Goal: Transaction & Acquisition: Download file/media

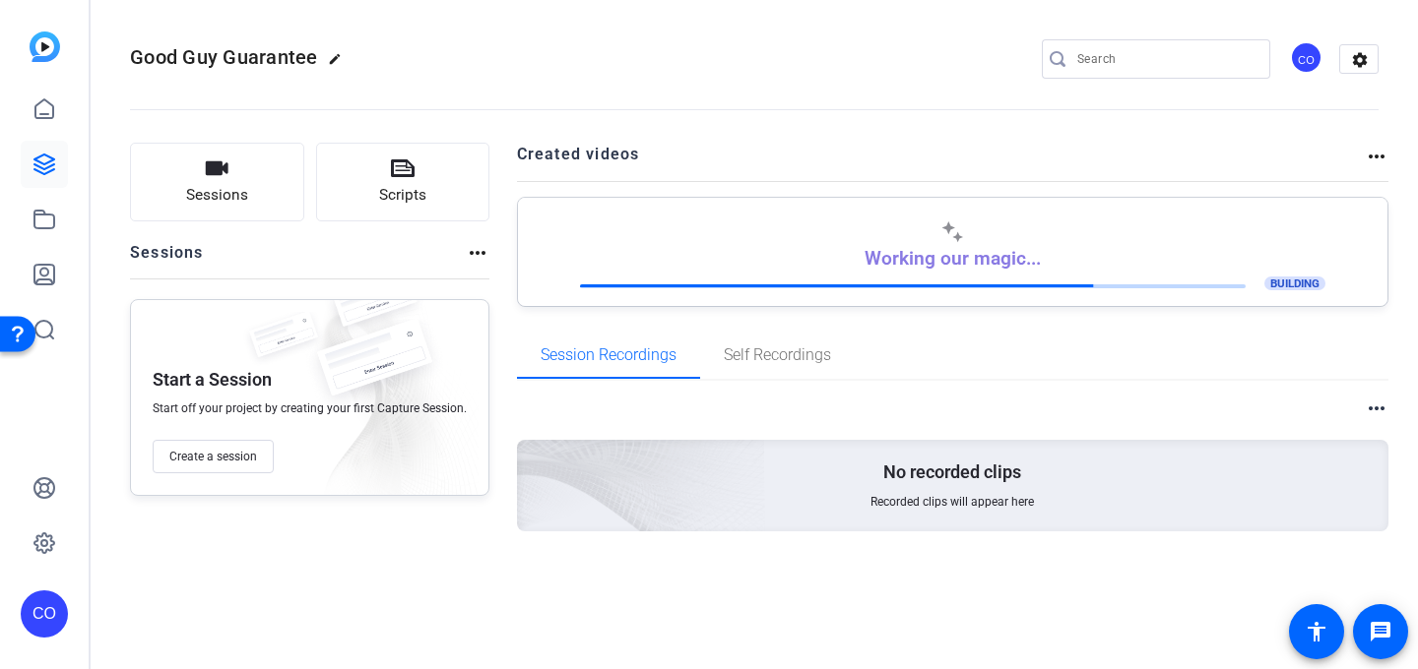
click at [1050, 264] on div "Working our magic... BUILDING" at bounding box center [953, 257] width 829 height 73
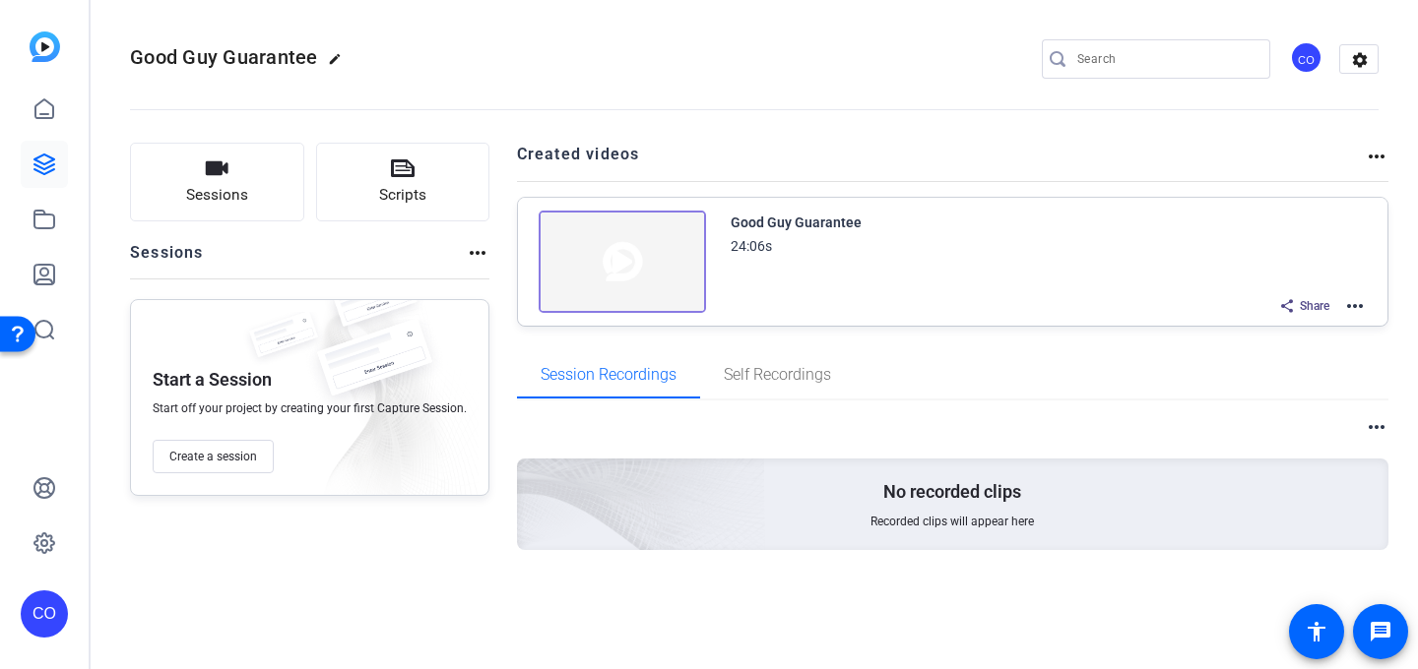
click at [1042, 234] on div "Good Guy Guarantee 24:06s" at bounding box center [1048, 234] width 637 height 47
click at [1360, 301] on mat-icon "more_horiz" at bounding box center [1355, 306] width 24 height 24
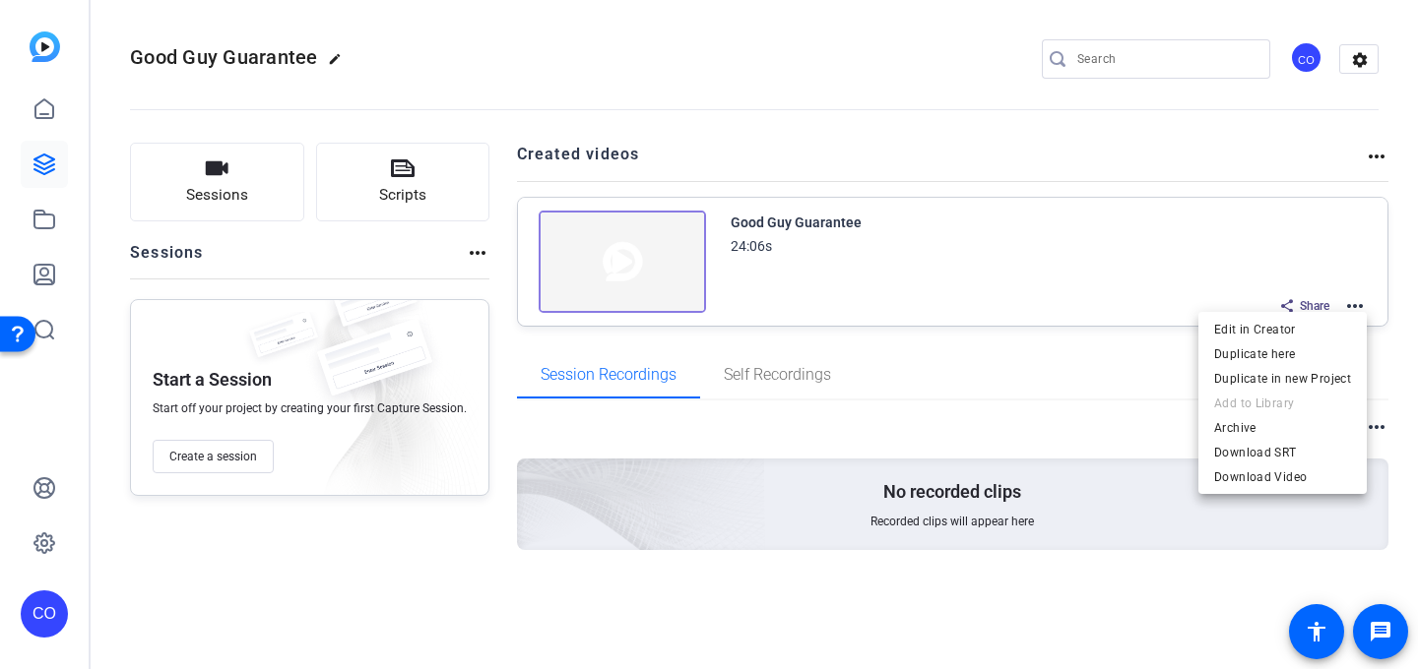
click at [1092, 273] on div at bounding box center [709, 334] width 1418 height 669
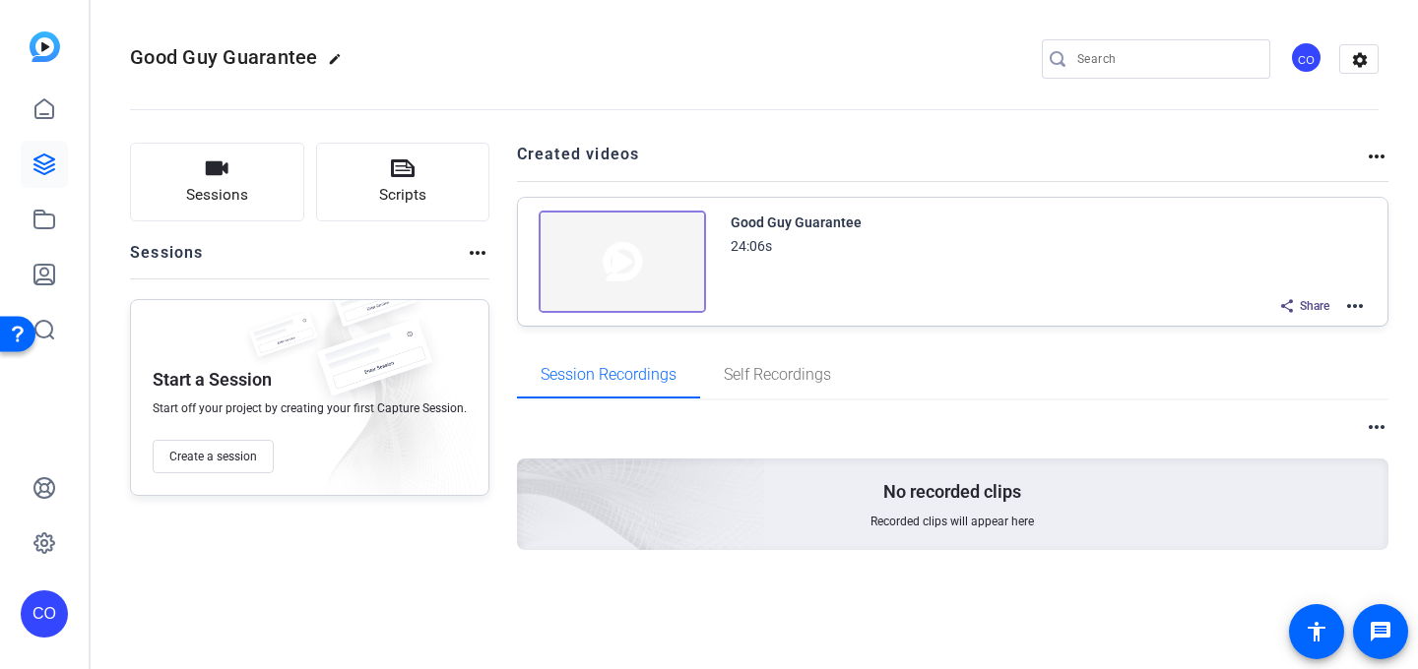
click at [1354, 313] on mat-icon "more_horiz" at bounding box center [1355, 306] width 24 height 24
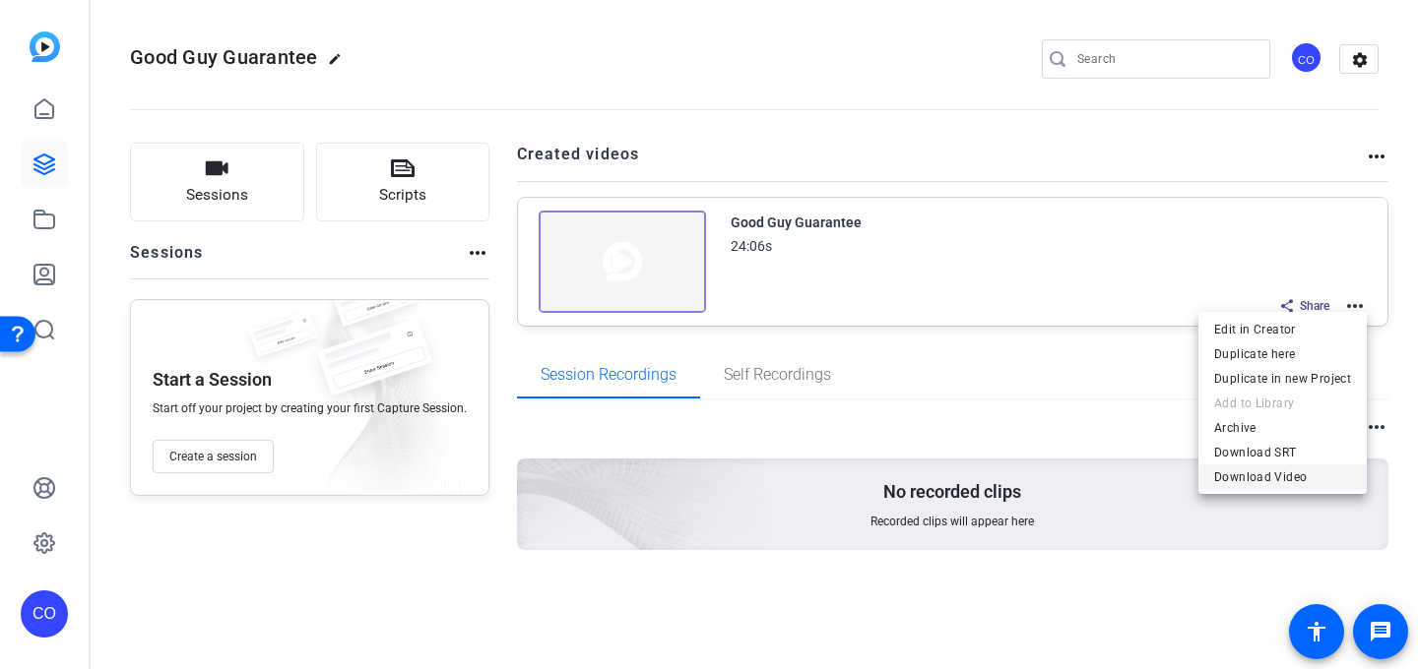
click at [1272, 471] on span "Download Video" at bounding box center [1282, 478] width 137 height 24
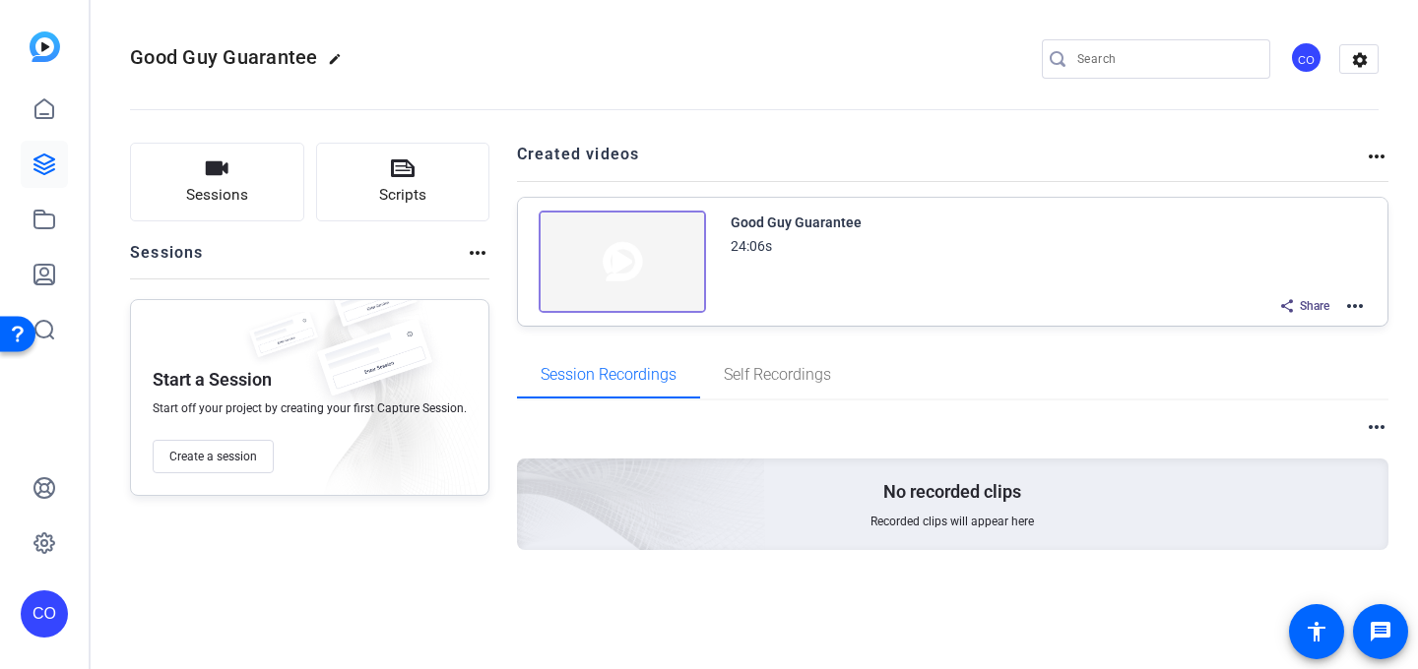
click at [1361, 308] on mat-icon "more_horiz" at bounding box center [1355, 306] width 24 height 24
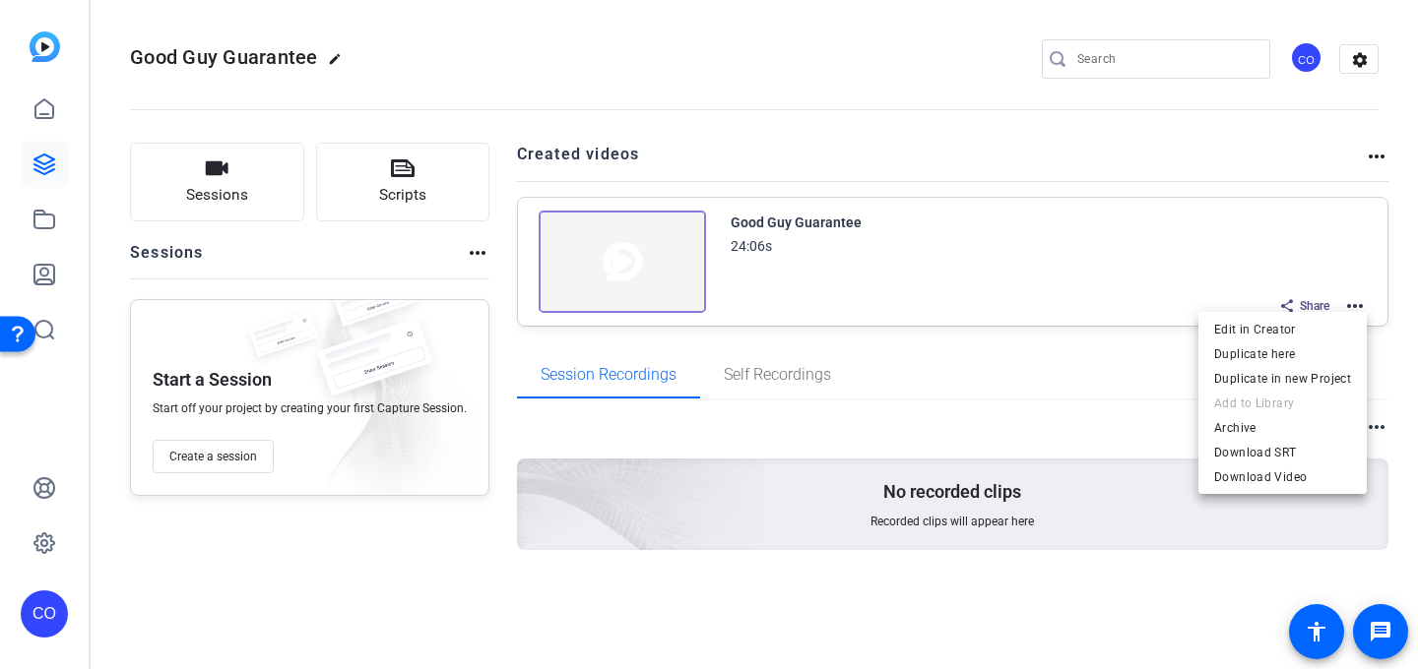
click at [1095, 167] on div at bounding box center [709, 334] width 1418 height 669
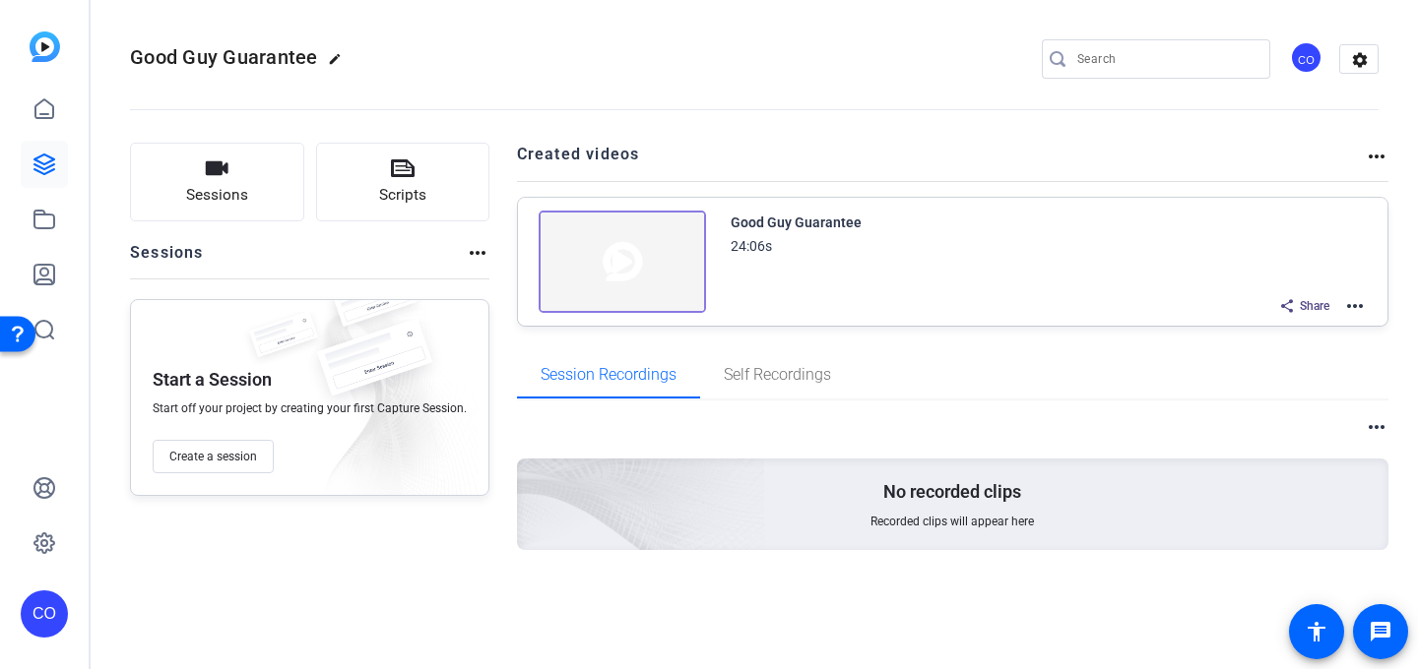
click at [1349, 299] on mat-icon "more_horiz" at bounding box center [1355, 306] width 24 height 24
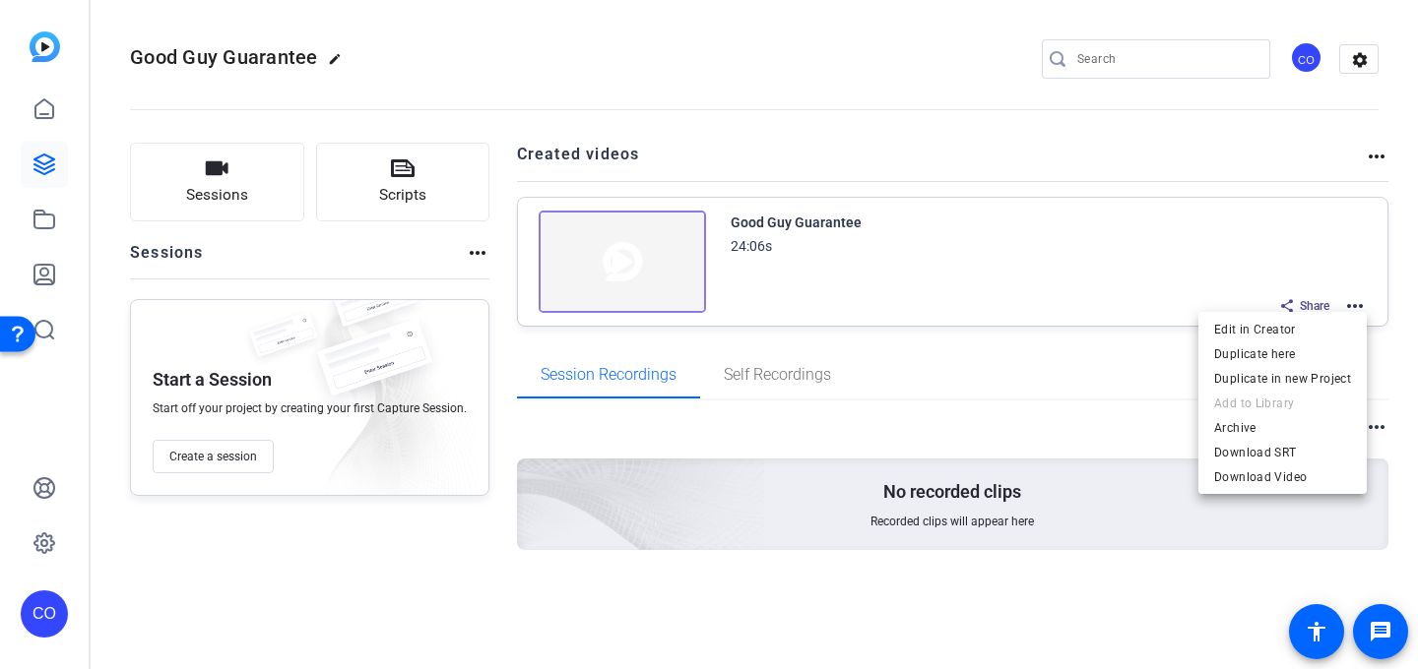
click at [1145, 132] on div at bounding box center [709, 334] width 1418 height 669
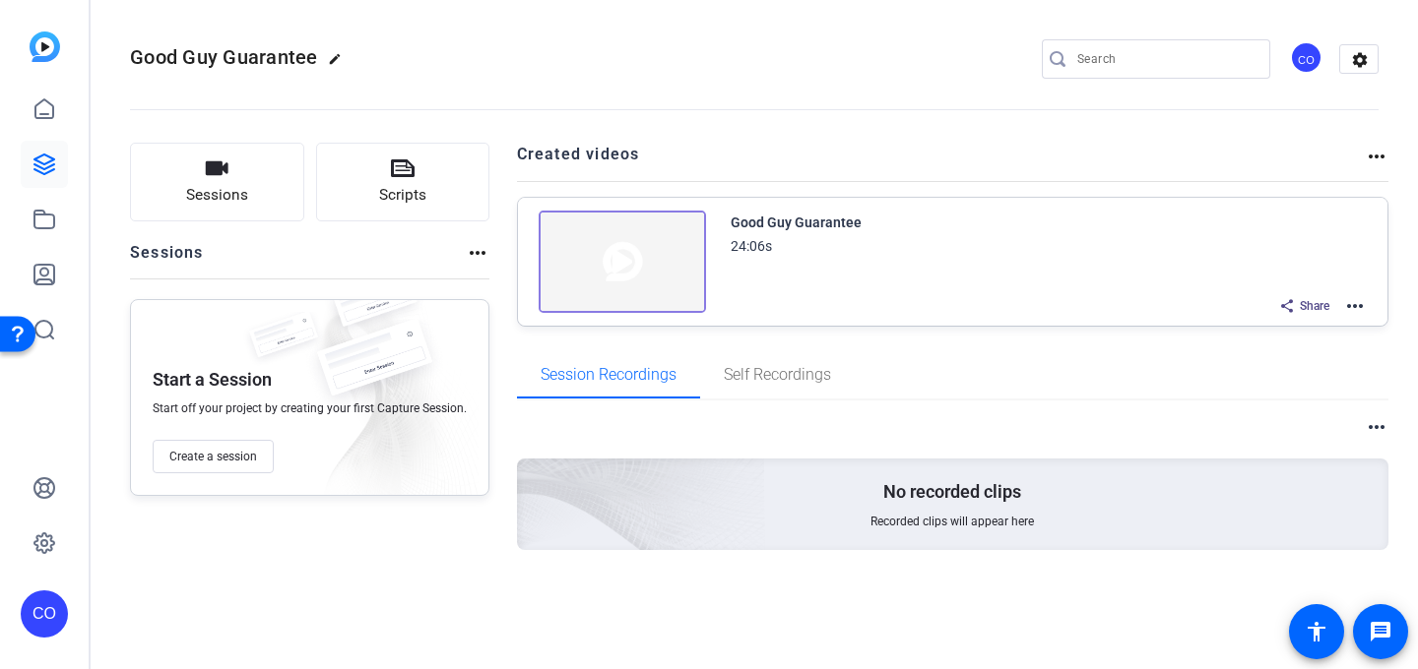
click at [534, 37] on div "Good Guy Guarantee edit CO settings" at bounding box center [754, 59] width 1248 height 149
